Goal: Information Seeking & Learning: Learn about a topic

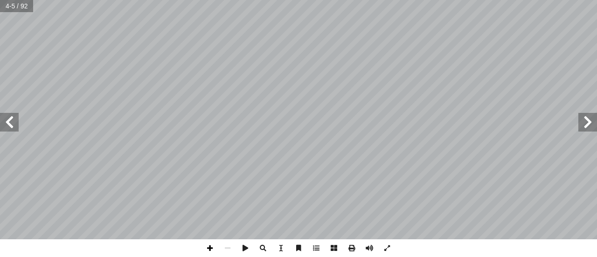
click at [212, 245] on span at bounding box center [210, 248] width 18 height 18
click at [211, 252] on span at bounding box center [210, 248] width 18 height 18
click at [7, 127] on span at bounding box center [9, 122] width 19 height 19
click at [7, 128] on span at bounding box center [9, 122] width 19 height 19
click at [14, 131] on span at bounding box center [9, 122] width 19 height 19
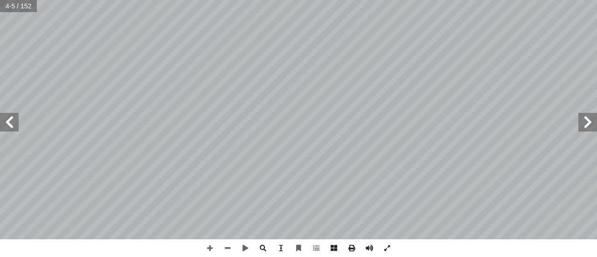
click at [14, 131] on span at bounding box center [9, 122] width 19 height 19
drag, startPoint x: 210, startPoint y: 247, endPoint x: 204, endPoint y: 243, distance: 6.6
click at [210, 247] on span at bounding box center [210, 248] width 18 height 18
